Goal: Find specific page/section: Find specific page/section

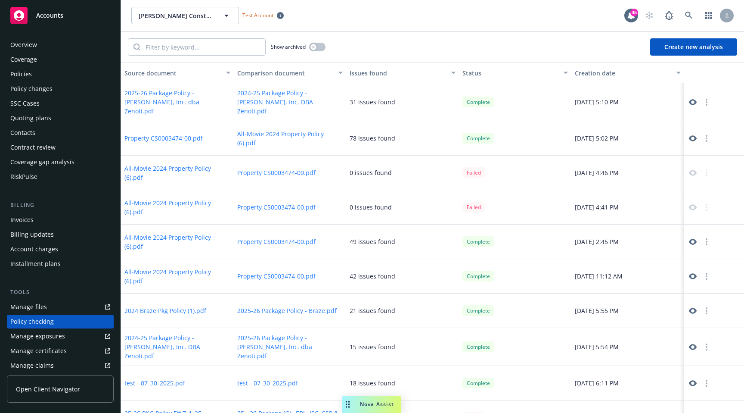
scroll to position [112, 0]
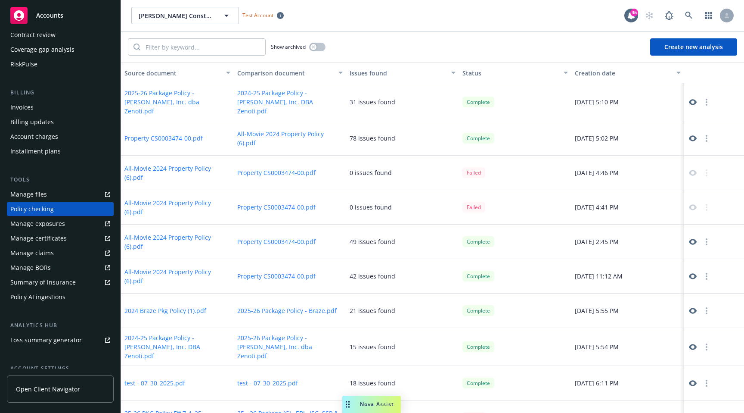
click at [53, 390] on span "Open Client Navigator" at bounding box center [48, 388] width 64 height 9
